Goal: Information Seeking & Learning: Understand process/instructions

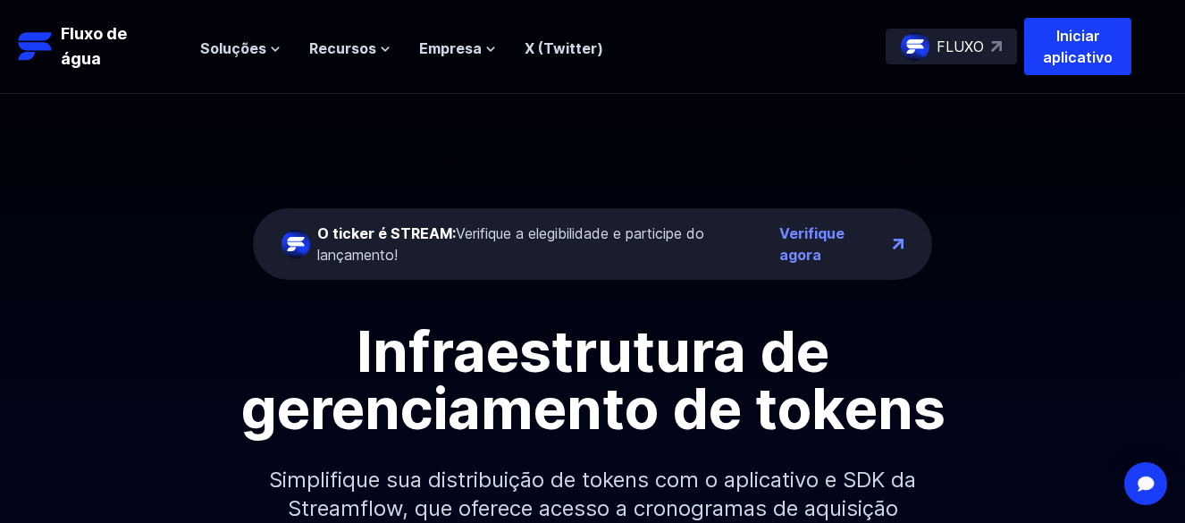
click at [1028, 290] on div "O ticker é STREAM: Verifique a elegibilidade e participe do lançamento! Verifiq…" at bounding box center [592, 337] width 1185 height 486
click at [266, 52] on button "Soluções" at bounding box center [240, 48] width 80 height 21
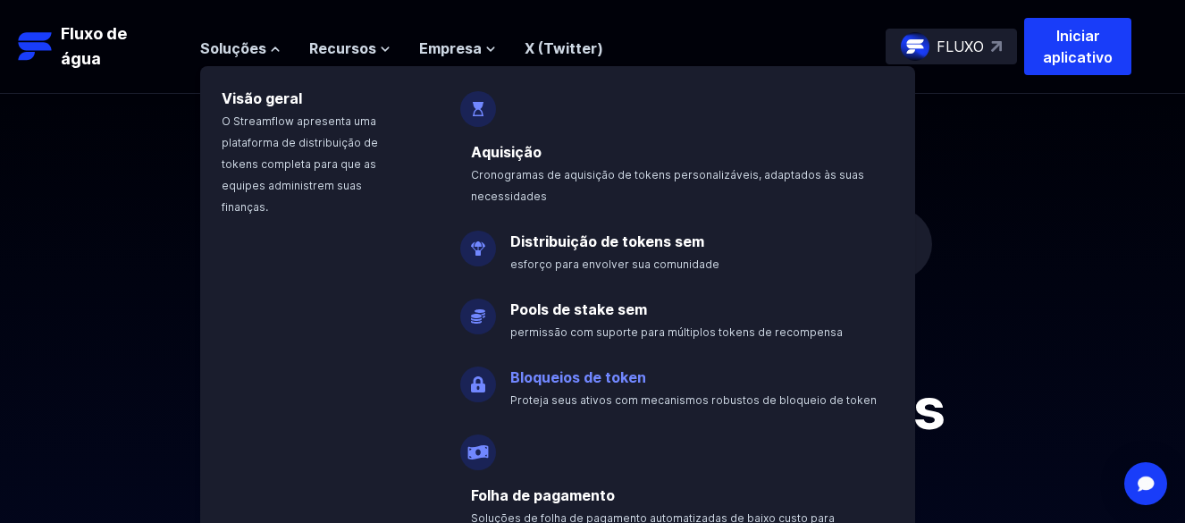
click at [535, 373] on font "Bloqueios de token" at bounding box center [578, 377] width 136 height 18
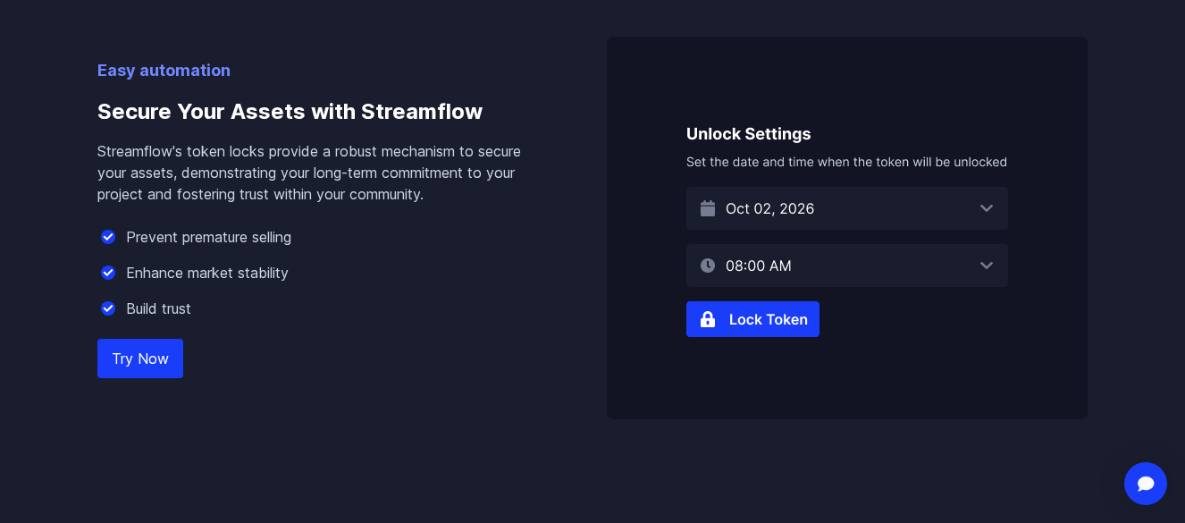
scroll to position [1162, 0]
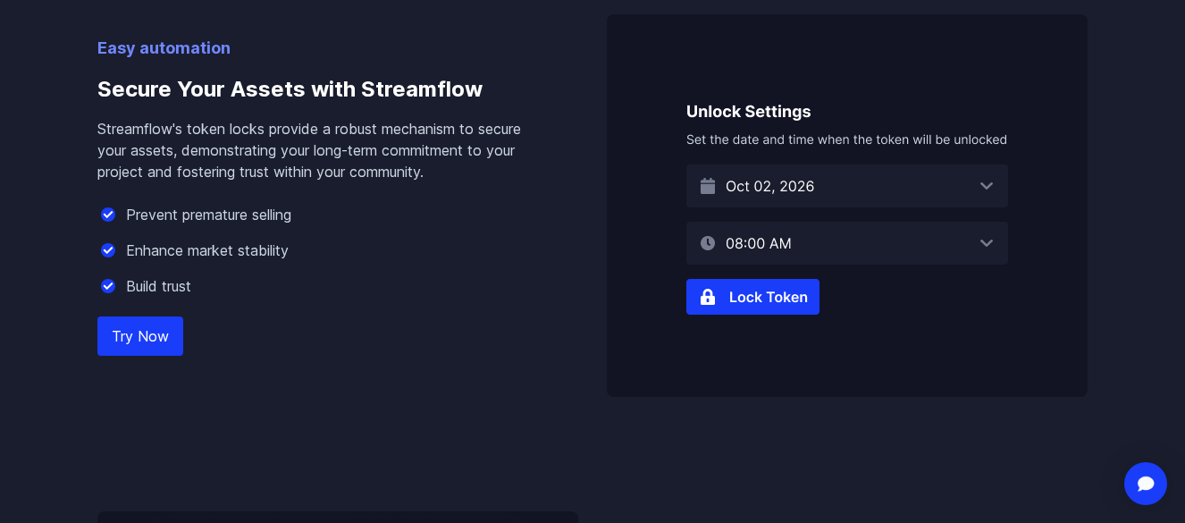
click at [717, 306] on img at bounding box center [847, 205] width 481 height 383
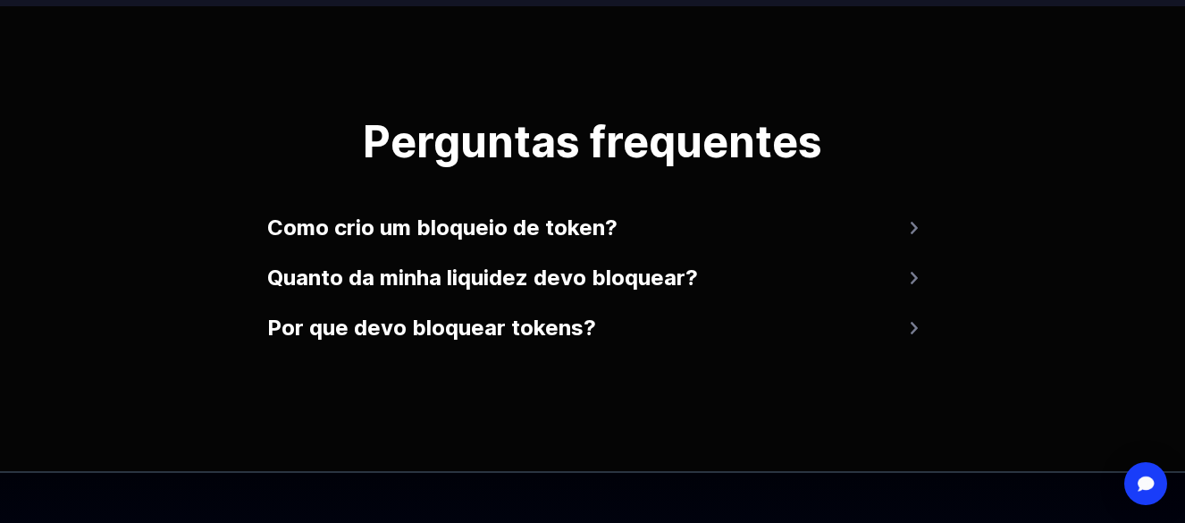
scroll to position [3747, 0]
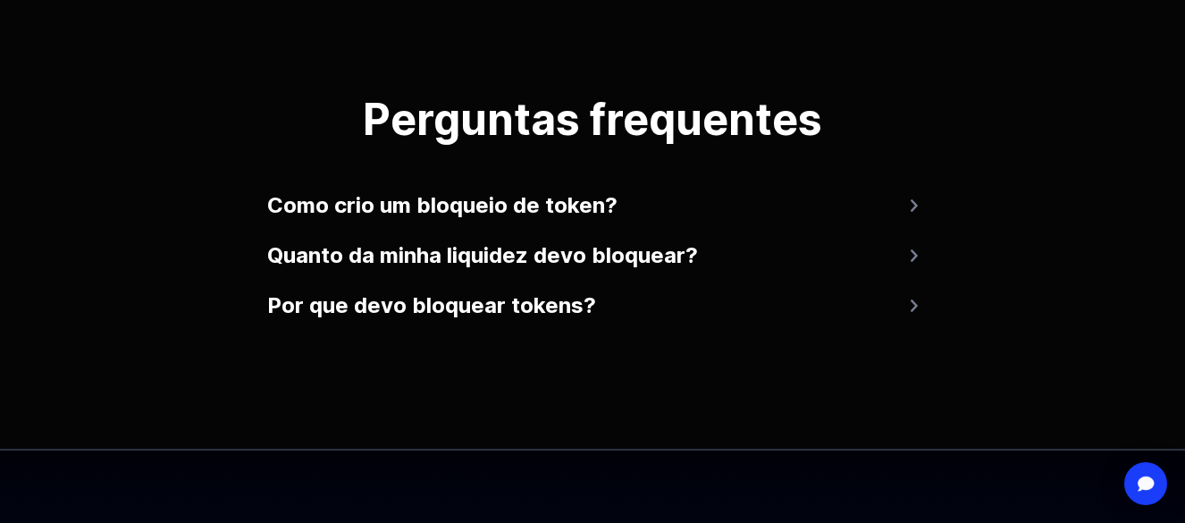
click at [568, 208] on font "Como crio um bloqueio de token?" at bounding box center [442, 205] width 350 height 26
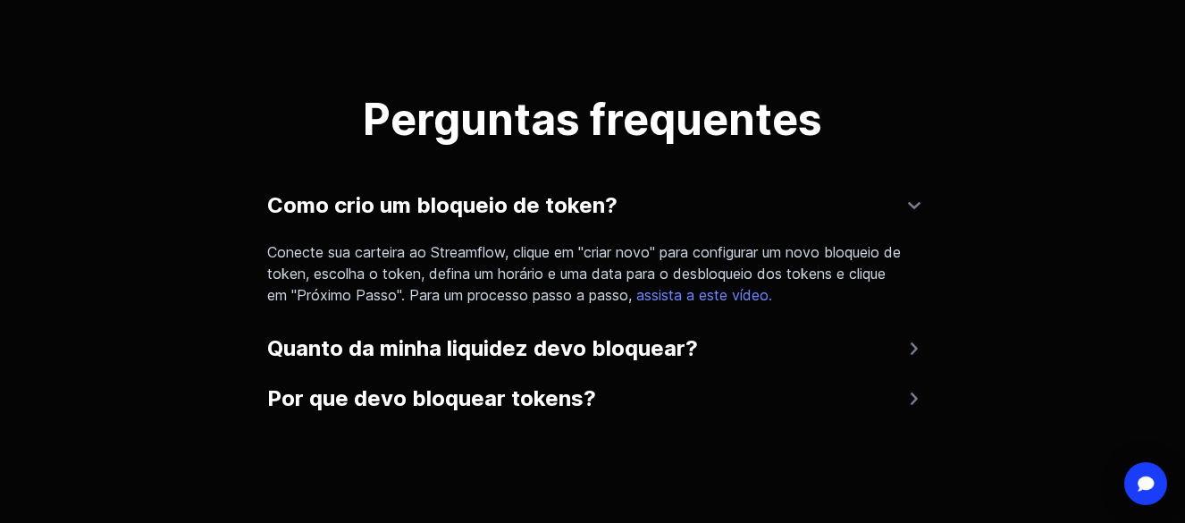
click at [772, 294] on font "assista a este vídeo." at bounding box center [704, 295] width 136 height 18
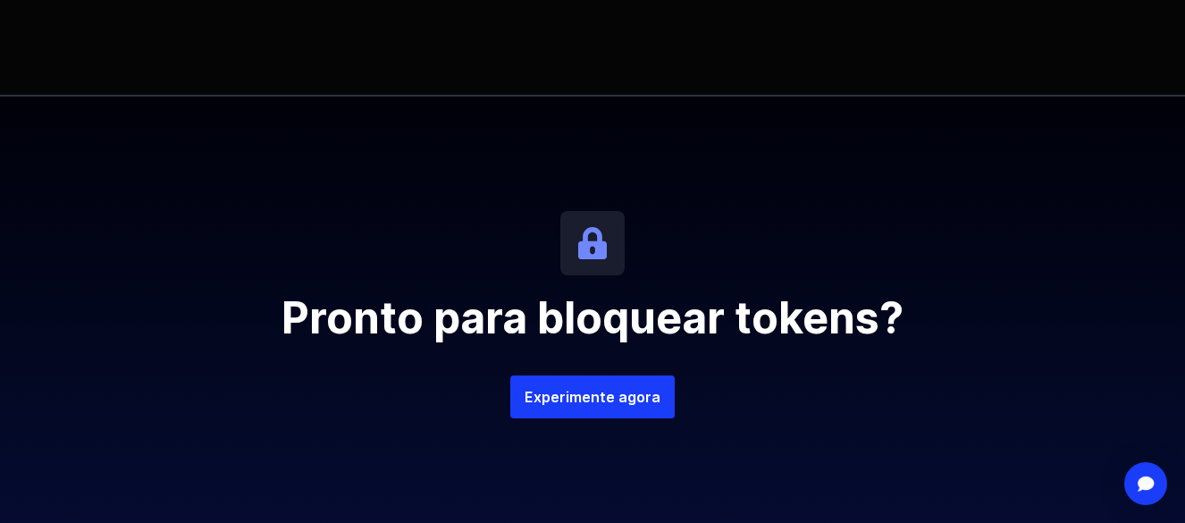
scroll to position [4283, 0]
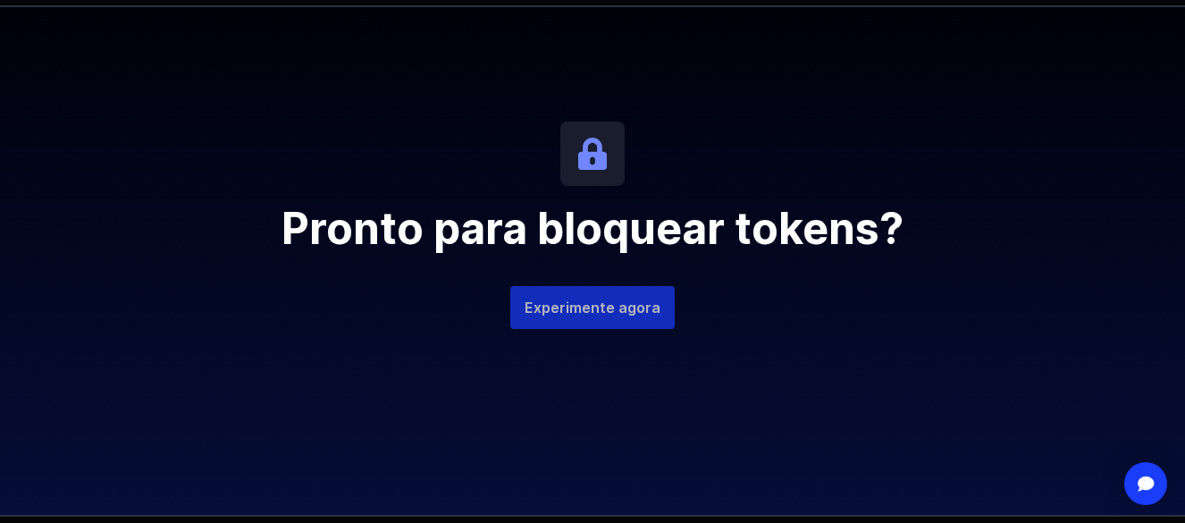
click at [635, 308] on font "Experimente agora" at bounding box center [593, 308] width 136 height 18
